Goal: Information Seeking & Learning: Check status

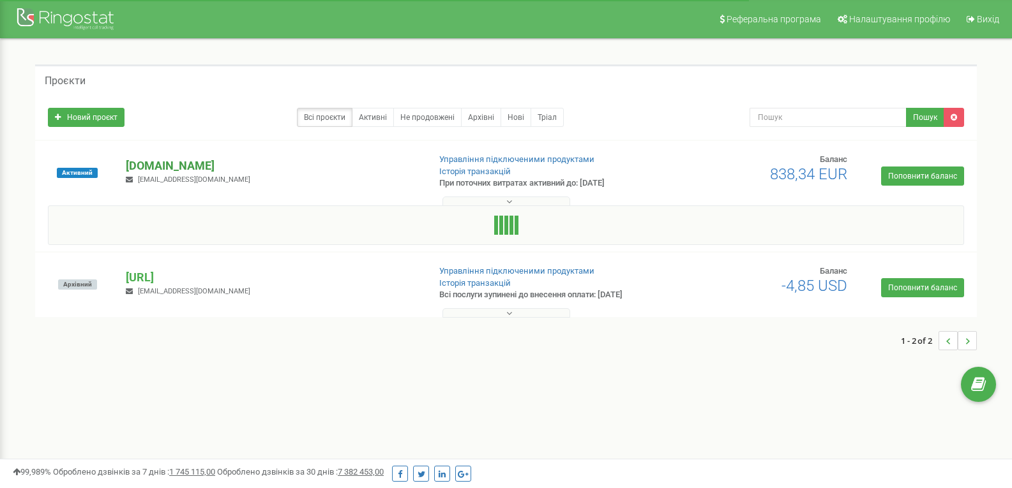
click at [151, 167] on p "[DOMAIN_NAME]" at bounding box center [272, 166] width 292 height 17
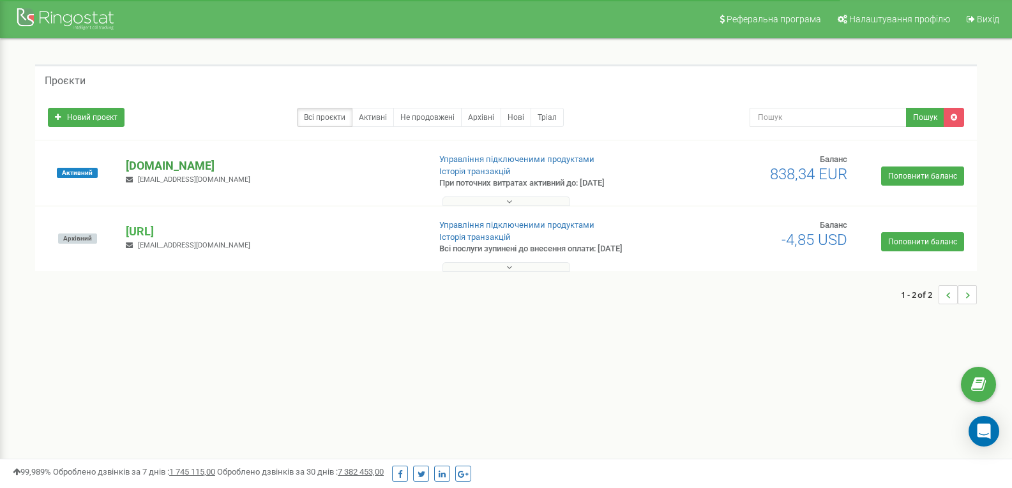
click at [151, 167] on p "[DOMAIN_NAME]" at bounding box center [272, 166] width 292 height 17
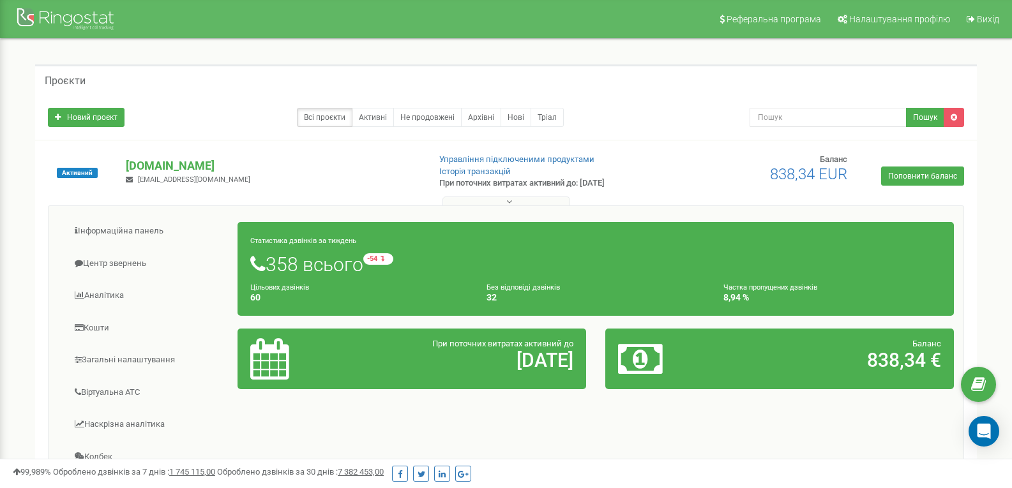
scroll to position [64, 0]
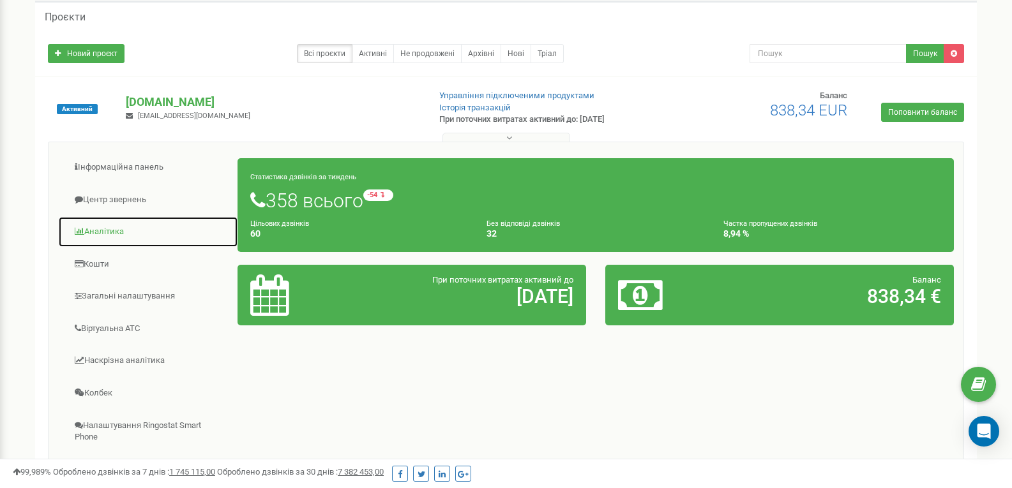
click at [126, 237] on link "Аналiтика" at bounding box center [148, 231] width 180 height 31
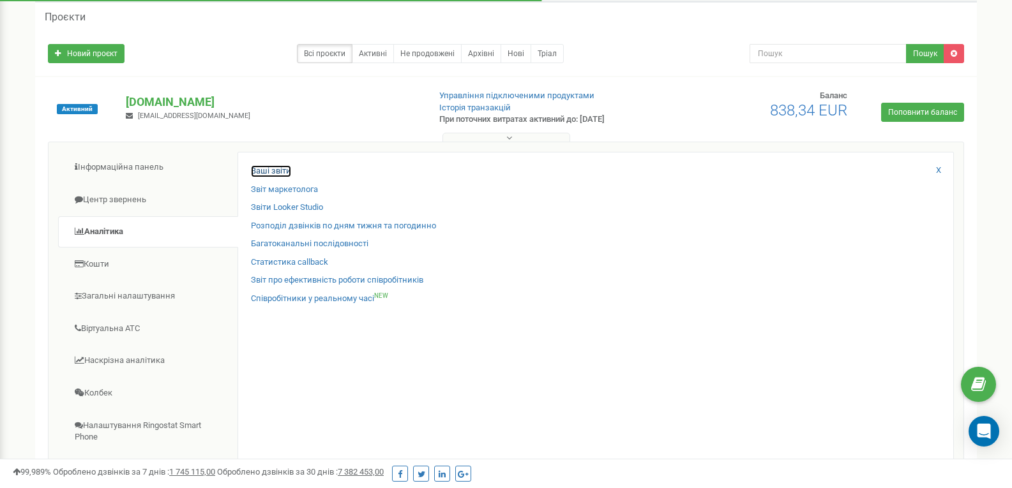
click at [280, 167] on link "Ваші звіти" at bounding box center [271, 171] width 40 height 12
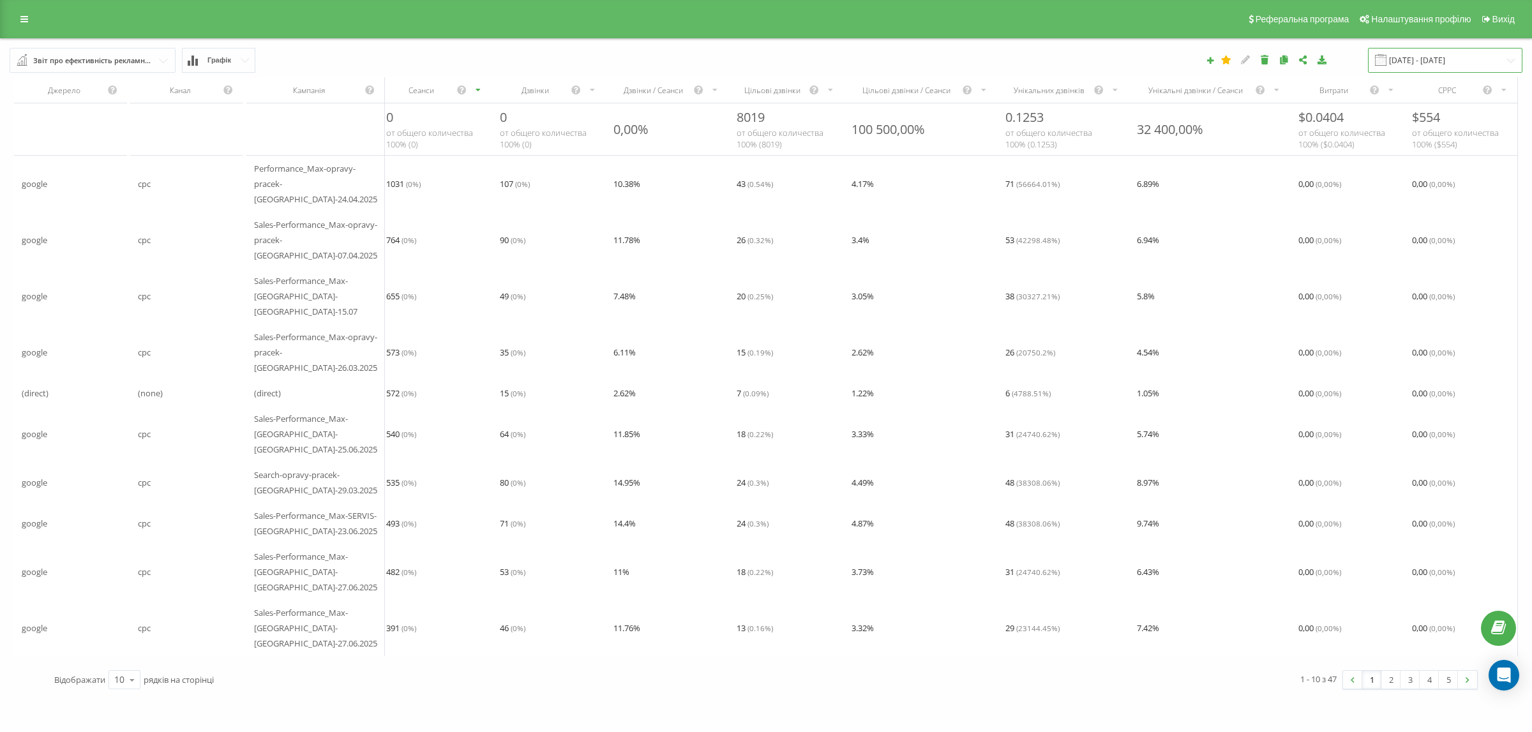
click at [1458, 61] on input "22.08.2025 - 22.09.2025" at bounding box center [1445, 60] width 155 height 25
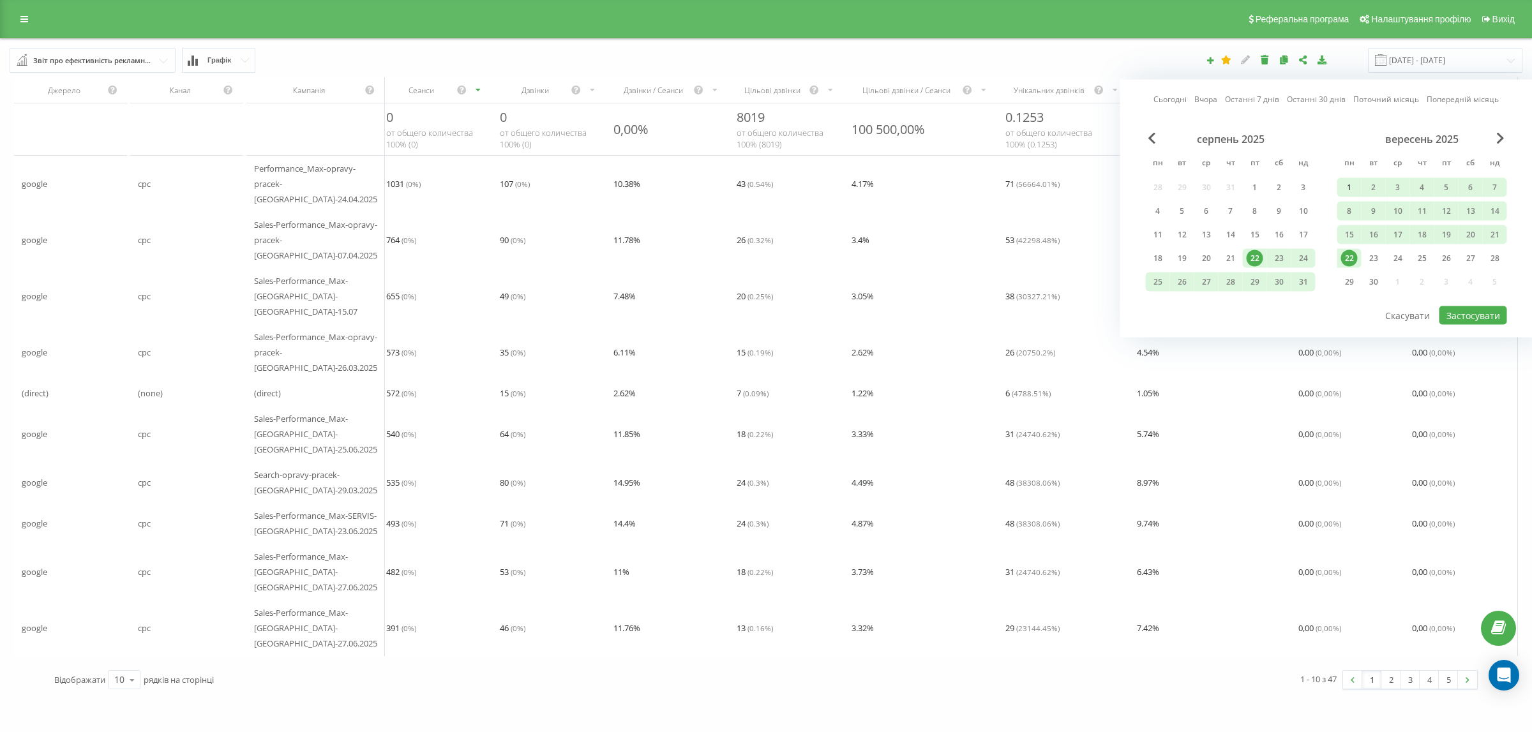
click at [1345, 192] on div "1" at bounding box center [1349, 187] width 17 height 17
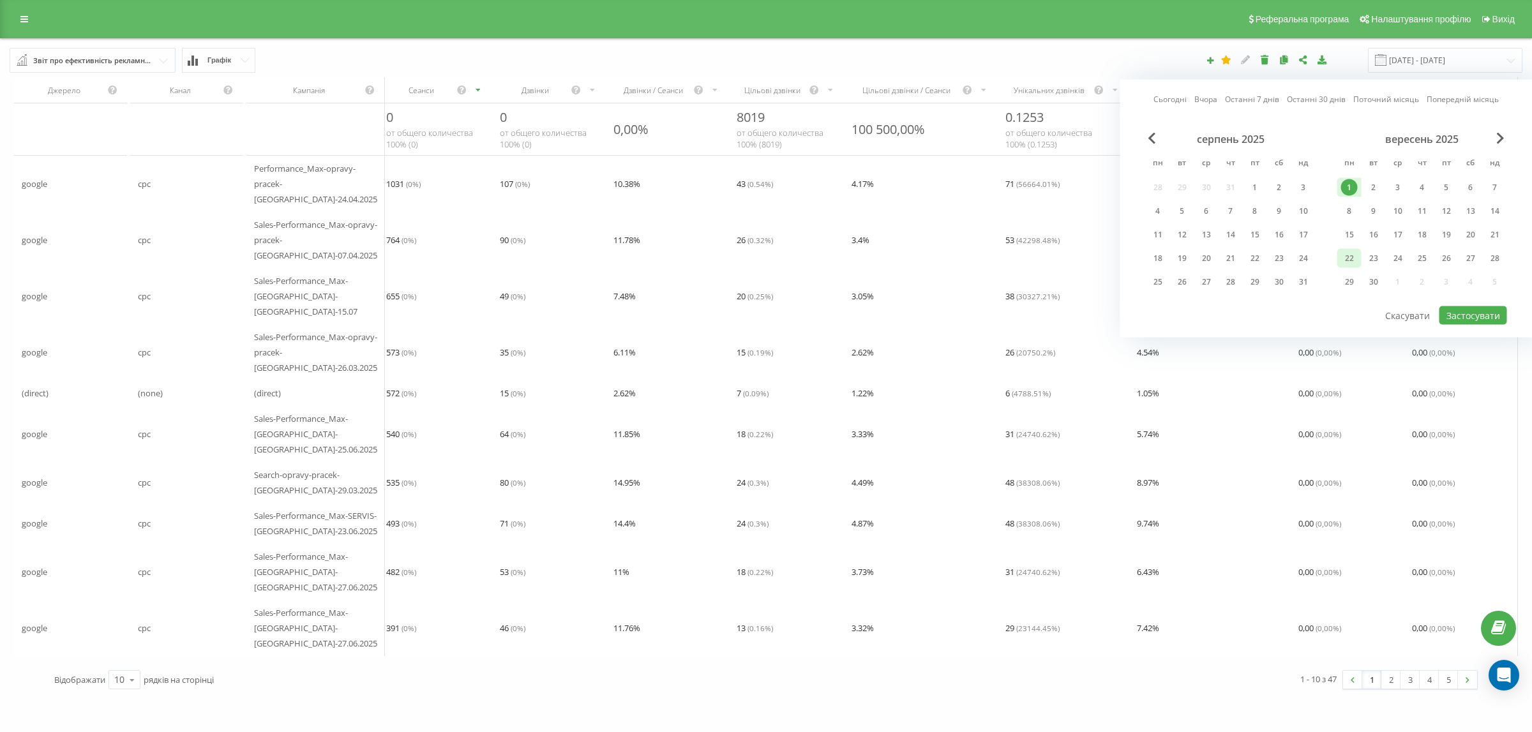
click at [1357, 250] on div "22" at bounding box center [1349, 258] width 17 height 17
click at [1470, 314] on button "Застосувати" at bounding box center [1474, 315] width 68 height 19
type input "01.09.2025 - 22.09.2025"
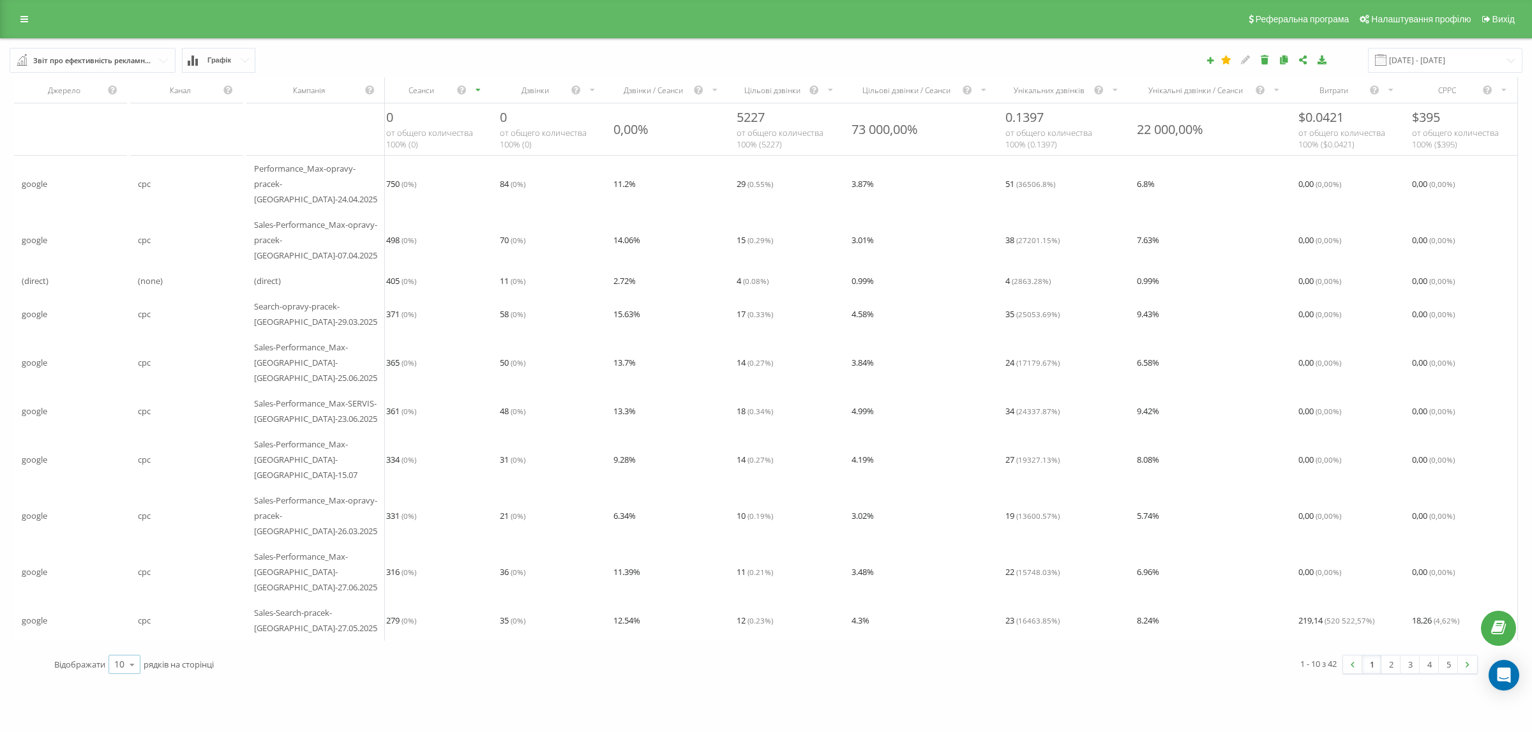
click at [110, 658] on div "10 10 25 50 100" at bounding box center [125, 664] width 32 height 19
click at [119, 640] on span "100" at bounding box center [121, 646] width 15 height 12
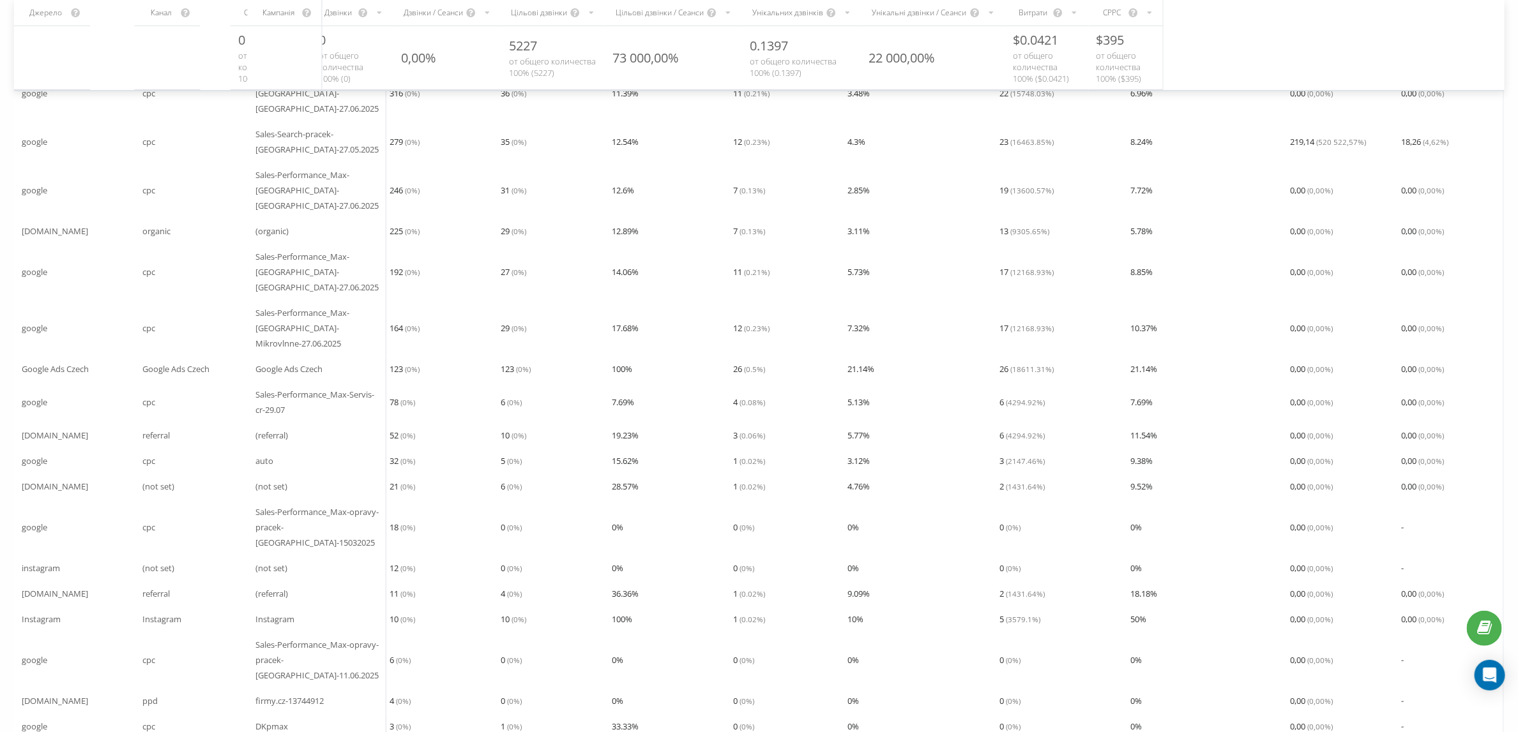
scroll to position [575, 0]
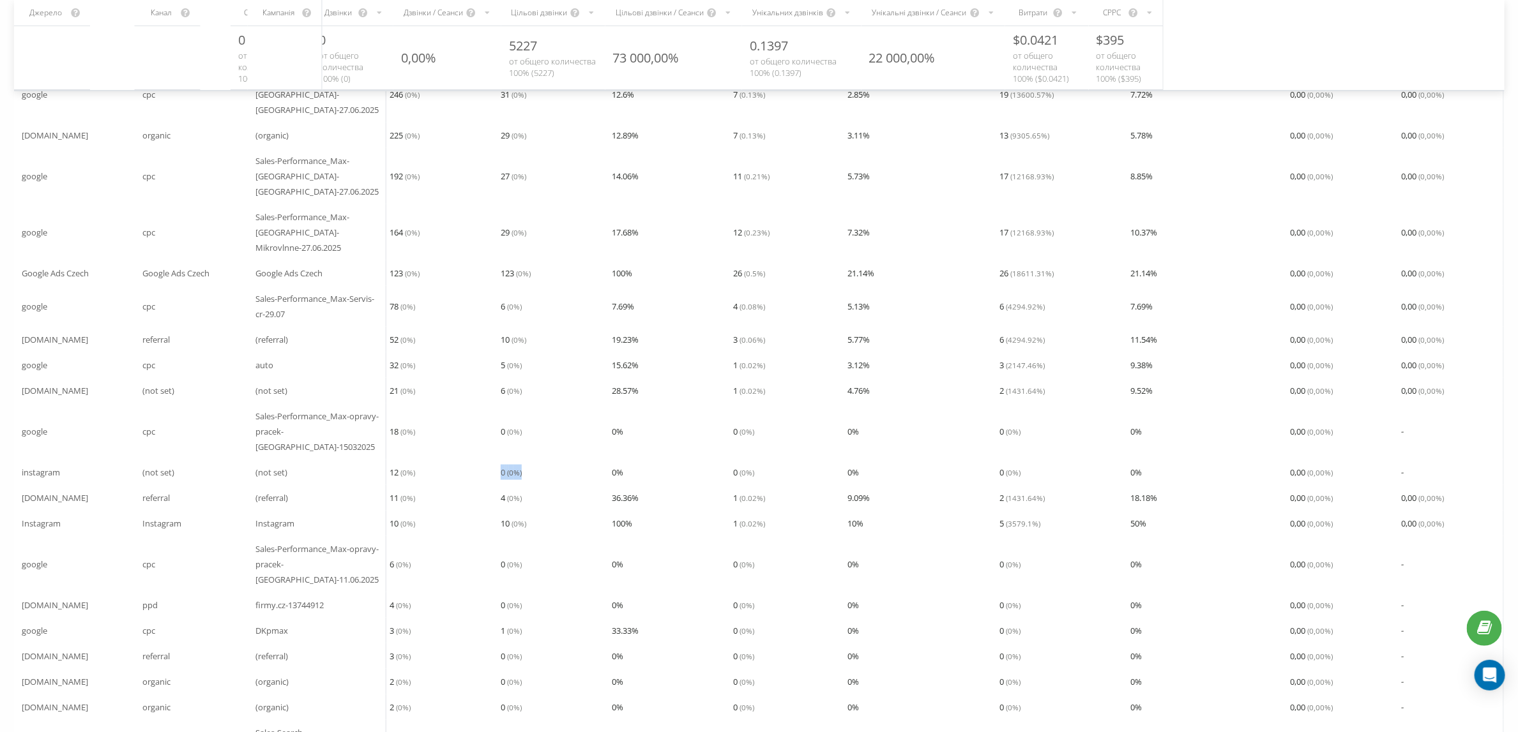
drag, startPoint x: 512, startPoint y: 445, endPoint x: 478, endPoint y: 446, distance: 34.5
click at [493, 460] on div "0 ( 0 %)" at bounding box center [548, 473] width 111 height 26
drag, startPoint x: 513, startPoint y: 497, endPoint x: 478, endPoint y: 504, distance: 36.4
click at [493, 511] on div "10 ( 0 %)" at bounding box center [548, 524] width 111 height 26
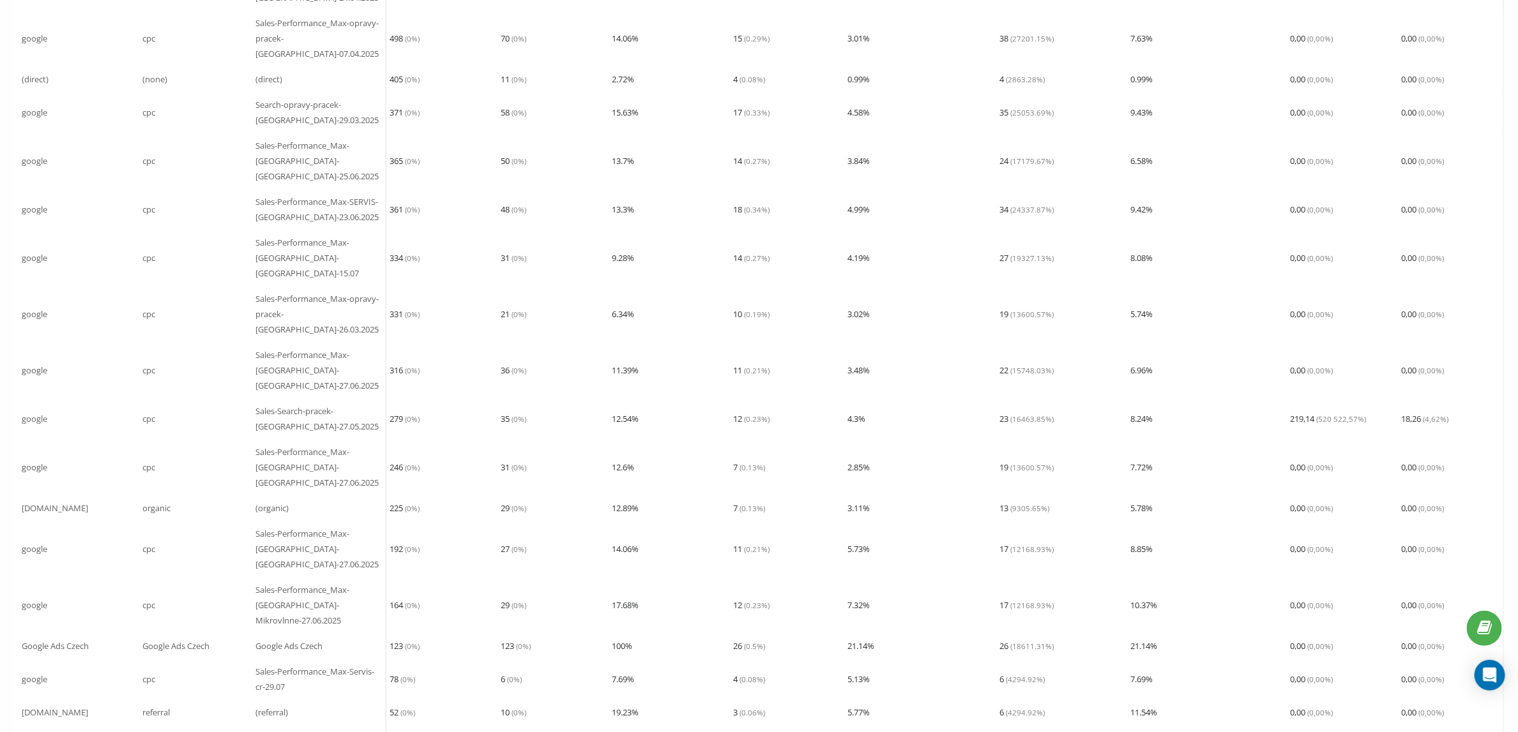
scroll to position [0, 0]
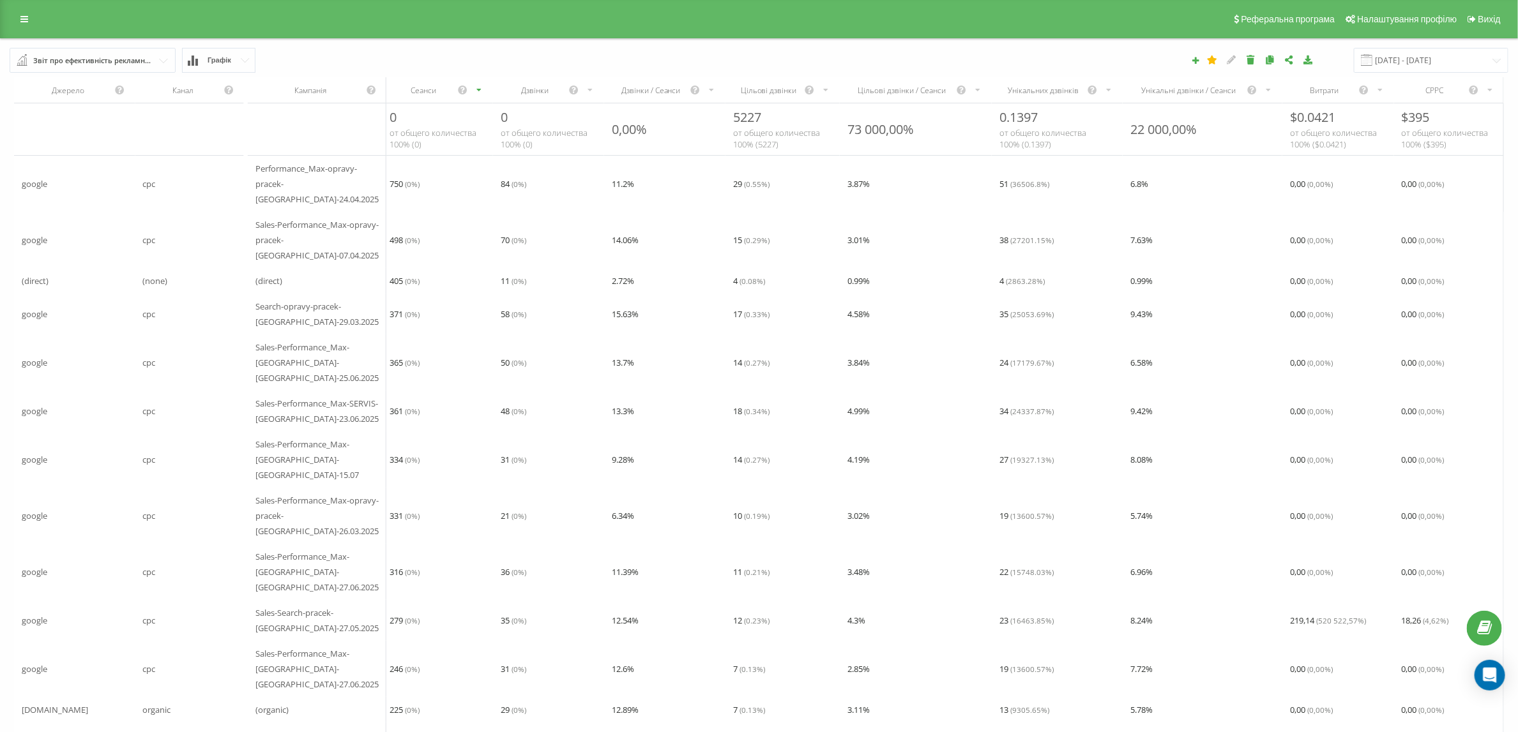
click at [138, 63] on div "Звіт про ефективність рекламних кампаній" at bounding box center [93, 61] width 120 height 14
click at [315, 39] on div "Звіт про ефективність рекламних кампаній Браузер відвідувачів За сторінкою вихо…" at bounding box center [759, 60] width 1516 height 43
click at [227, 52] on button "Графік" at bounding box center [218, 60] width 73 height 25
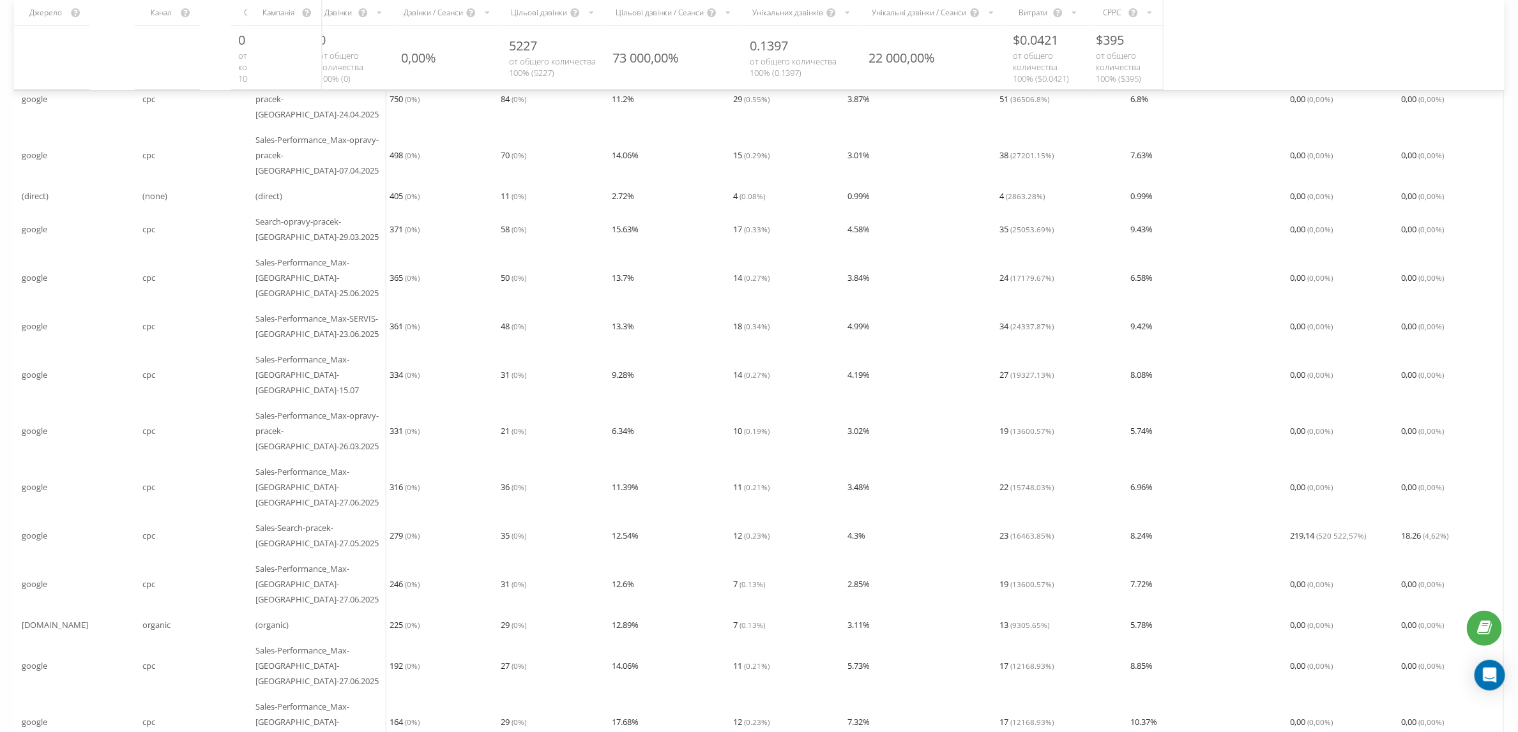
scroll to position [287, 0]
